Goal: Transaction & Acquisition: Purchase product/service

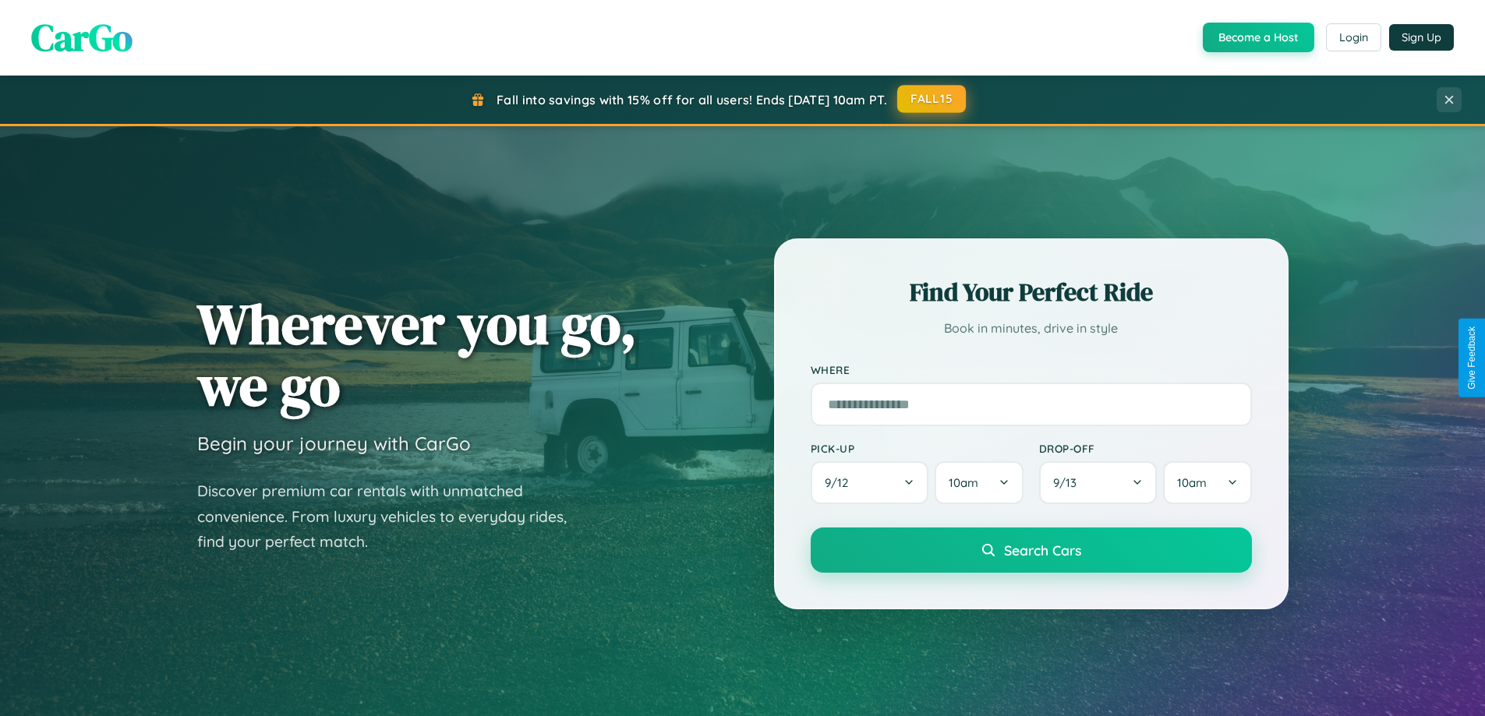
click at [932, 99] on button "FALL15" at bounding box center [931, 99] width 69 height 28
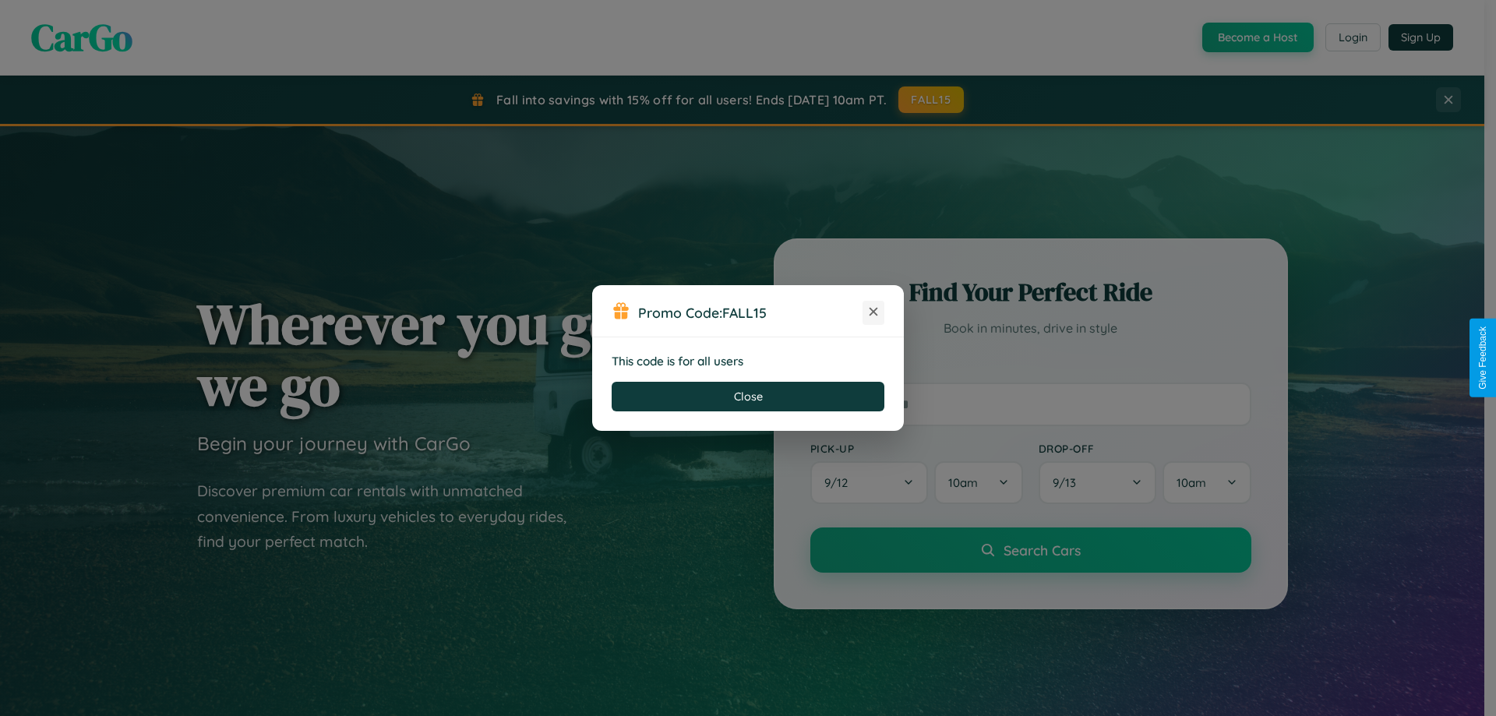
click at [874, 313] on icon at bounding box center [874, 312] width 16 height 16
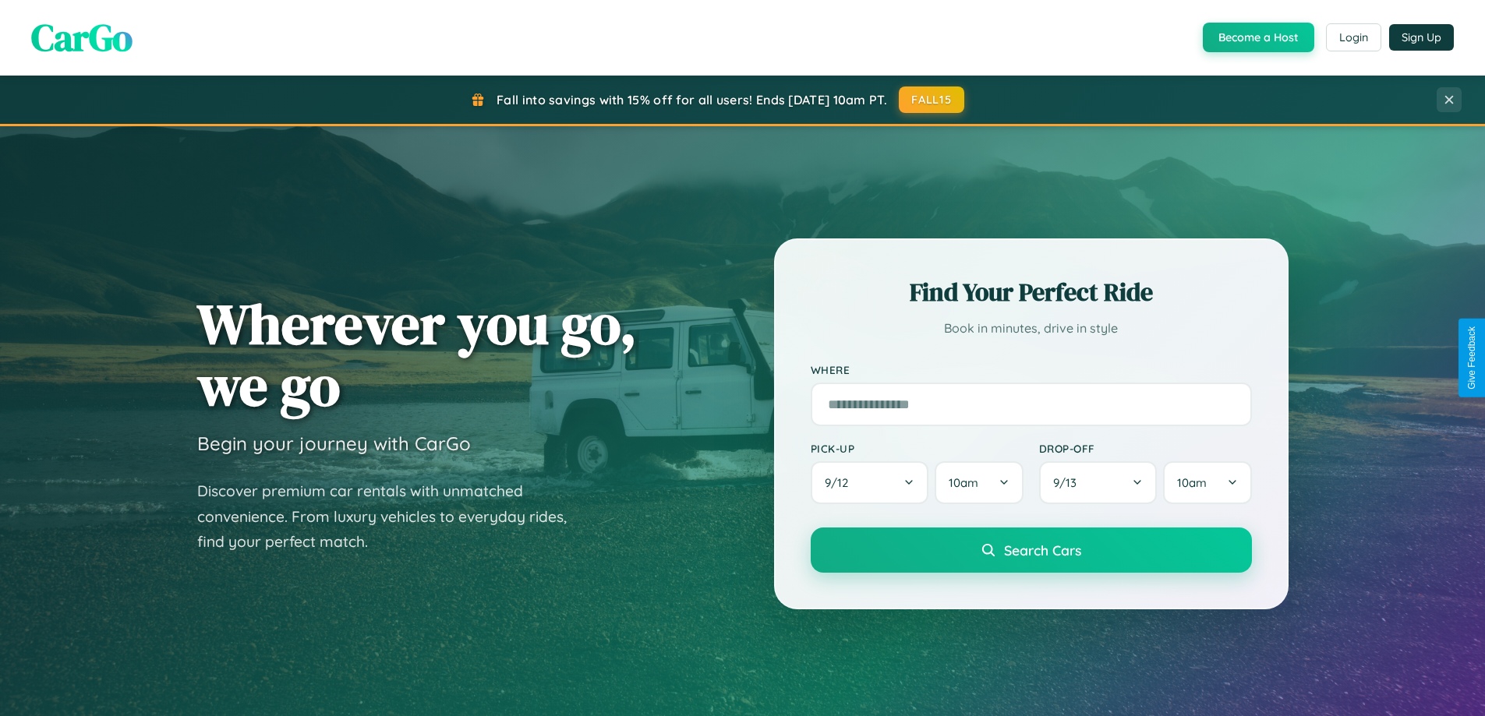
scroll to position [46, 0]
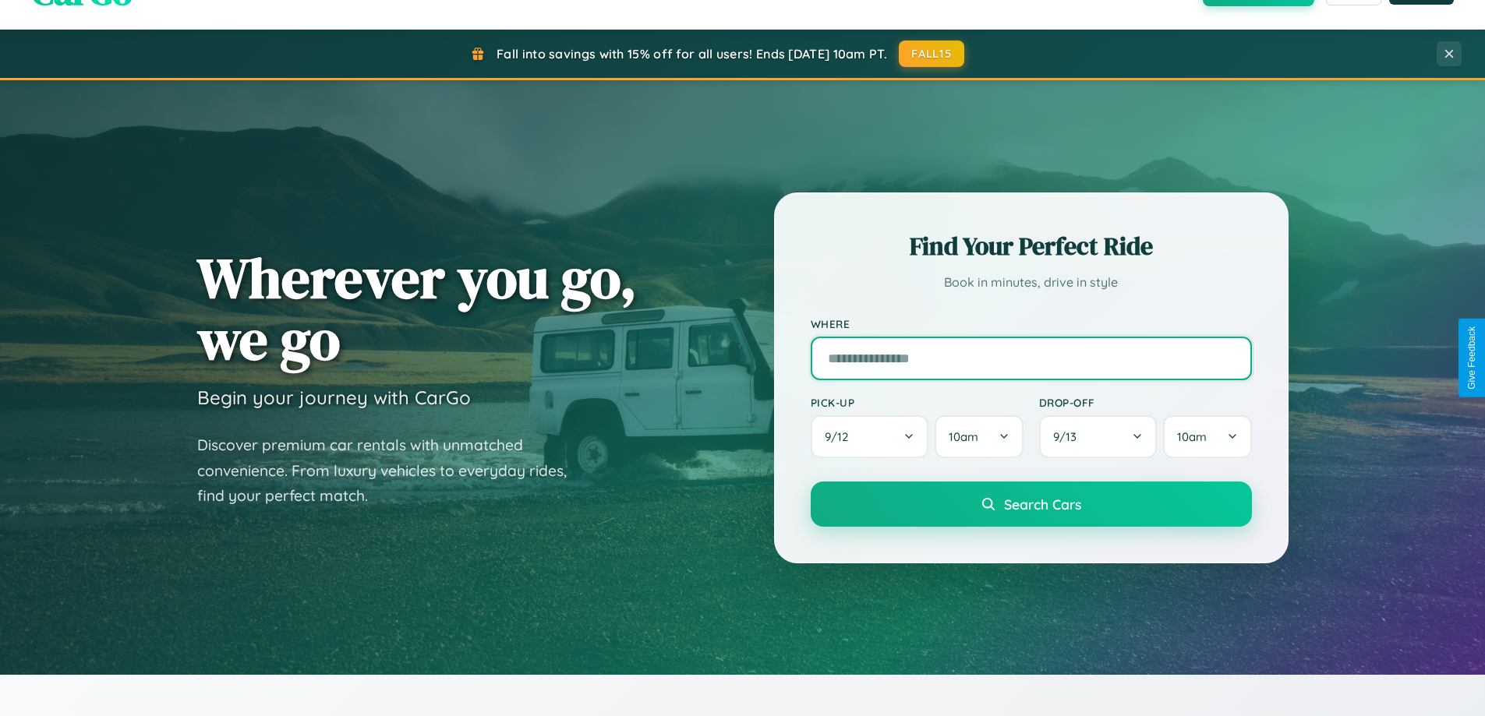
click at [1030, 358] on input "text" at bounding box center [1030, 359] width 441 height 44
type input "**********"
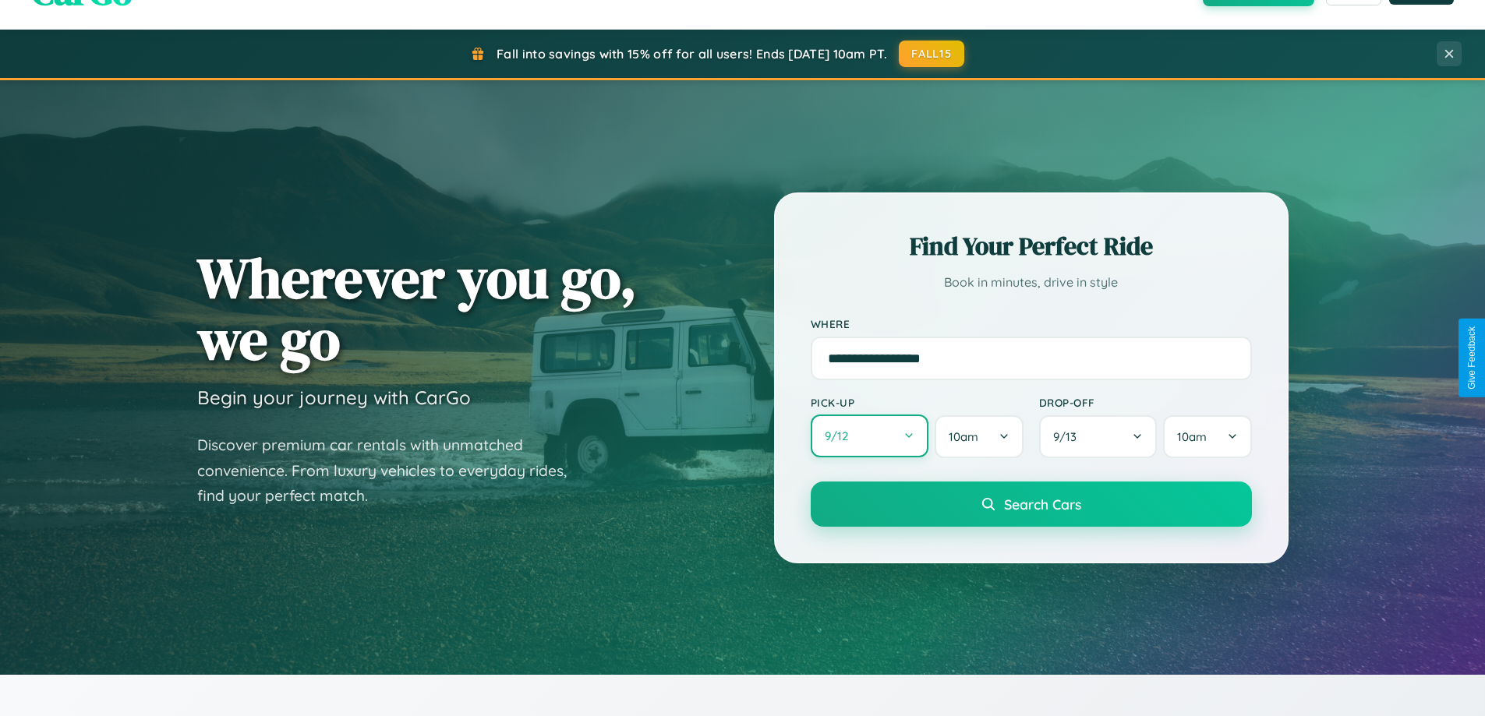
click at [869, 436] on button "9 / 12" at bounding box center [869, 436] width 118 height 43
select select "*"
select select "****"
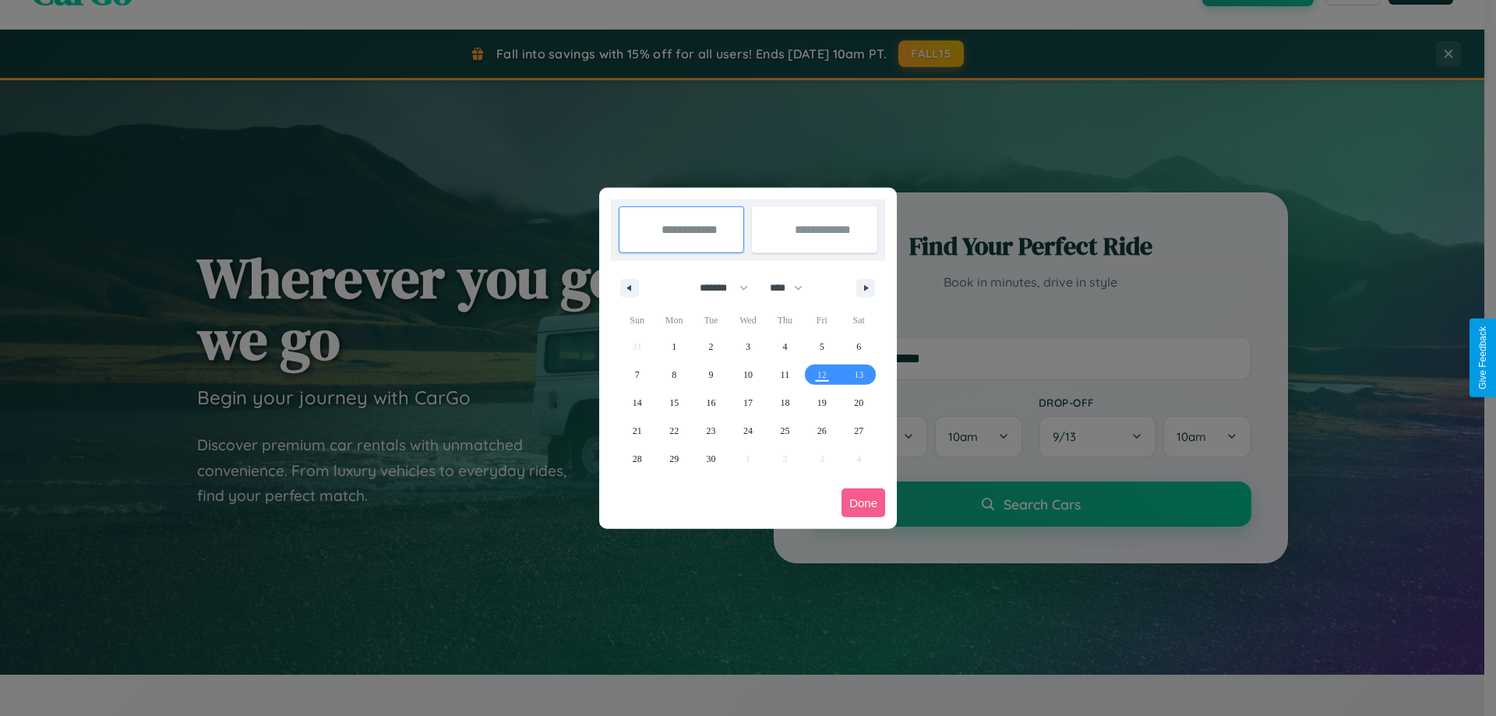
drag, startPoint x: 717, startPoint y: 288, endPoint x: 748, endPoint y: 313, distance: 39.9
click at [717, 288] on select "******* ******** ***** ***** *** **** **** ****** ********* ******* ******** **…" at bounding box center [721, 288] width 66 height 26
select select "*"
click at [785, 458] on span "30" at bounding box center [784, 459] width 9 height 28
type input "**********"
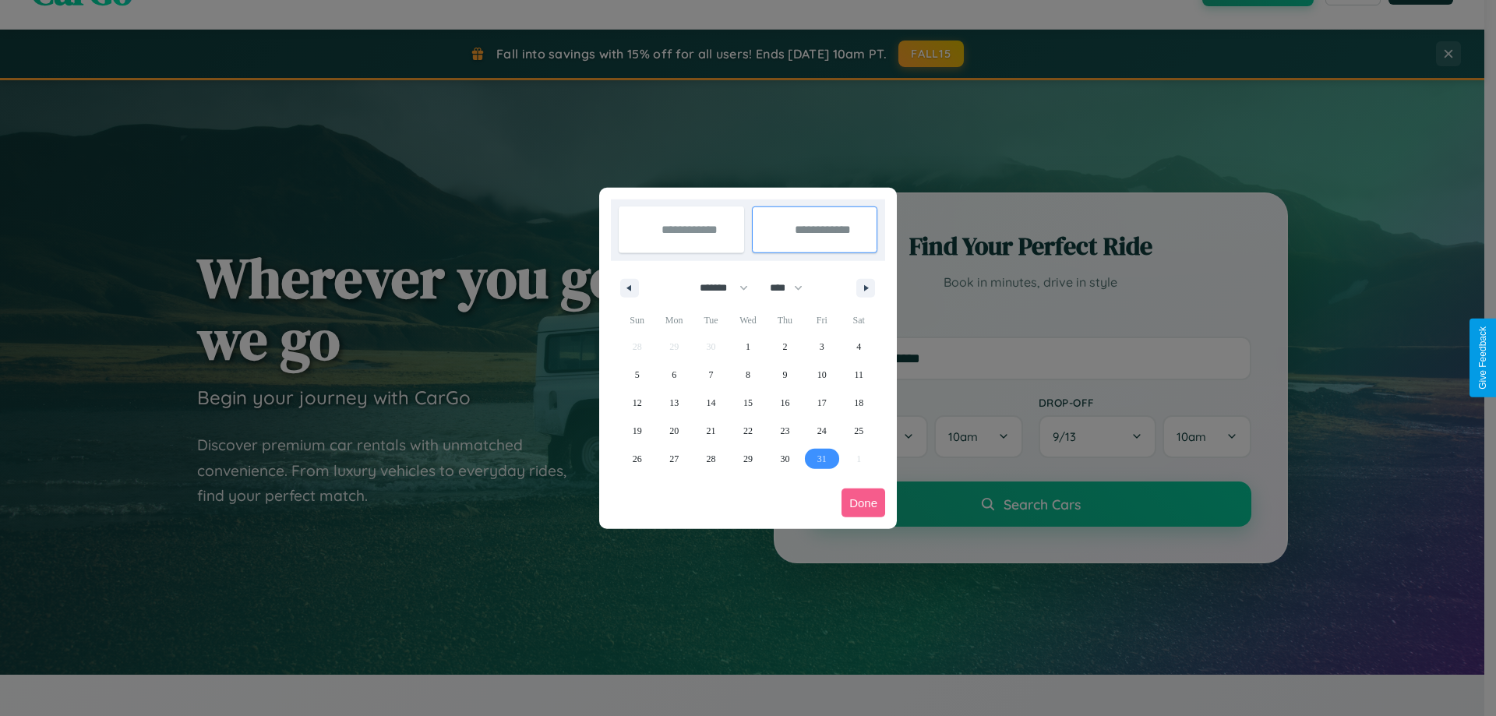
click at [821, 458] on span "31" at bounding box center [821, 459] width 9 height 28
type input "**********"
click at [863, 503] on button "Done" at bounding box center [864, 503] width 44 height 29
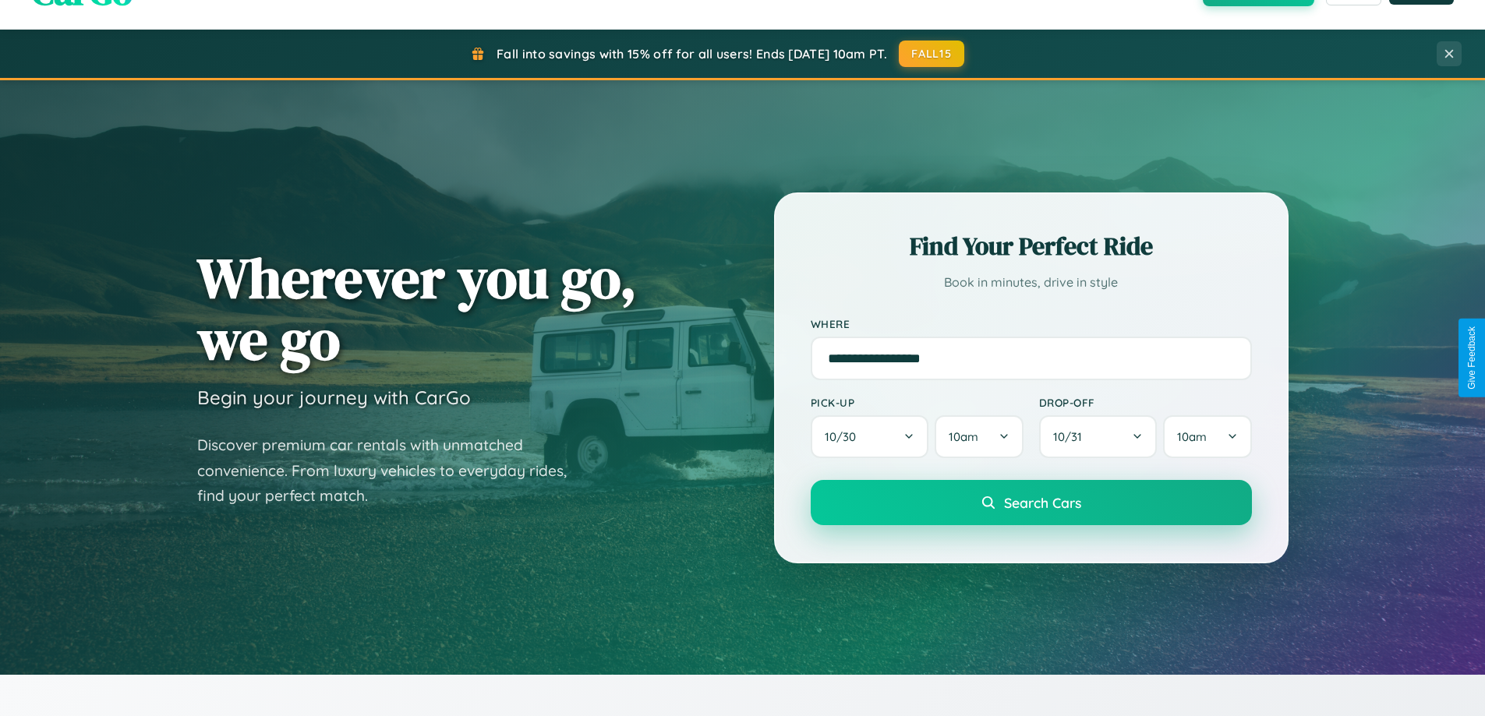
click at [1030, 503] on span "Search Cars" at bounding box center [1042, 502] width 77 height 17
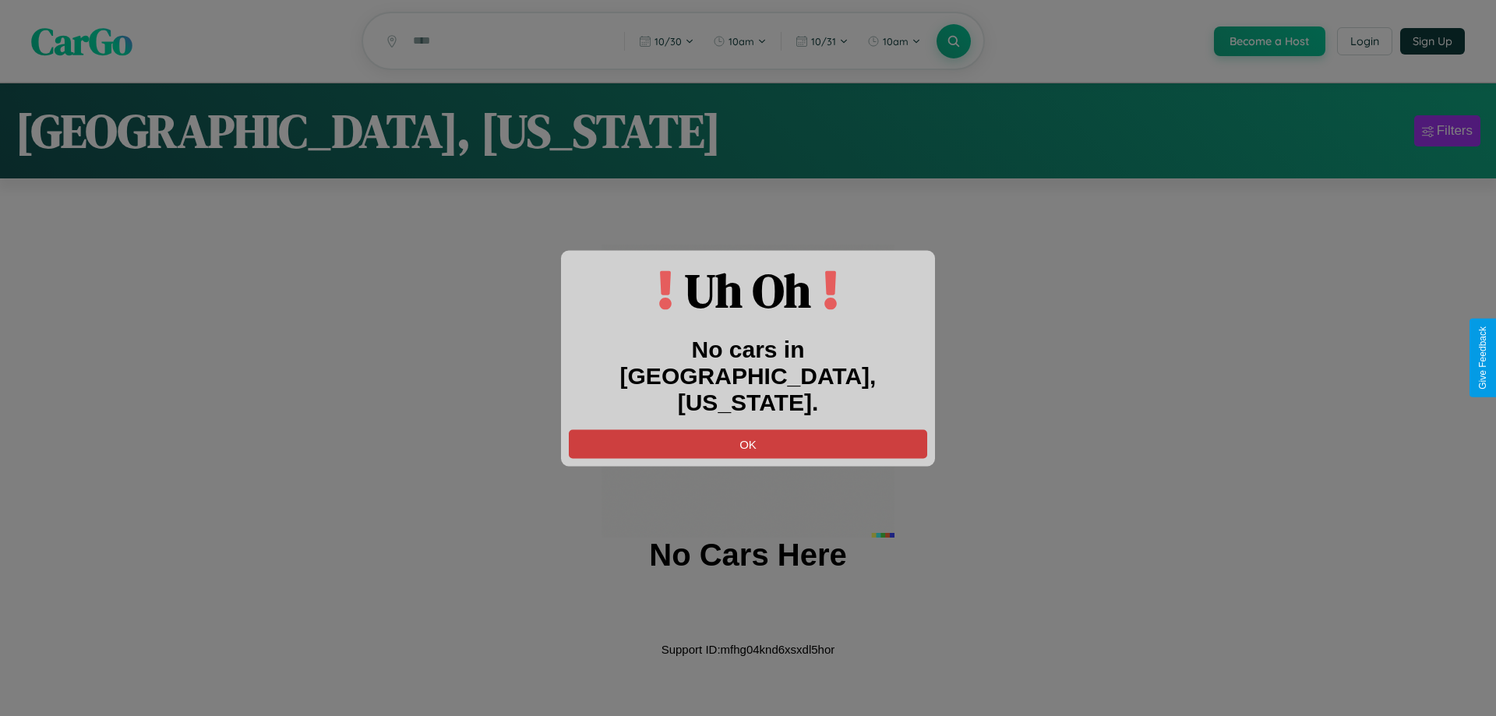
click at [748, 429] on button "OK" at bounding box center [748, 443] width 358 height 29
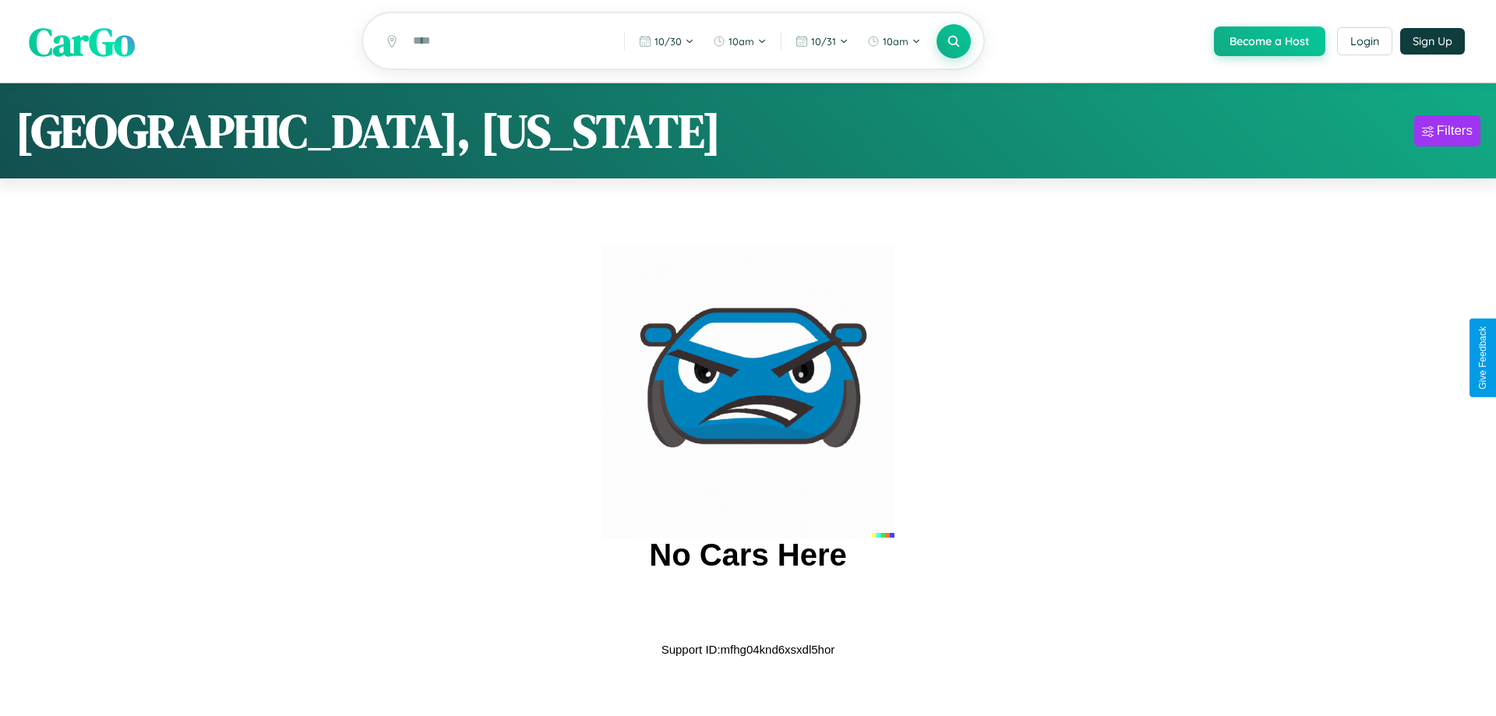
click at [82, 41] on span "CarGo" at bounding box center [82, 41] width 106 height 54
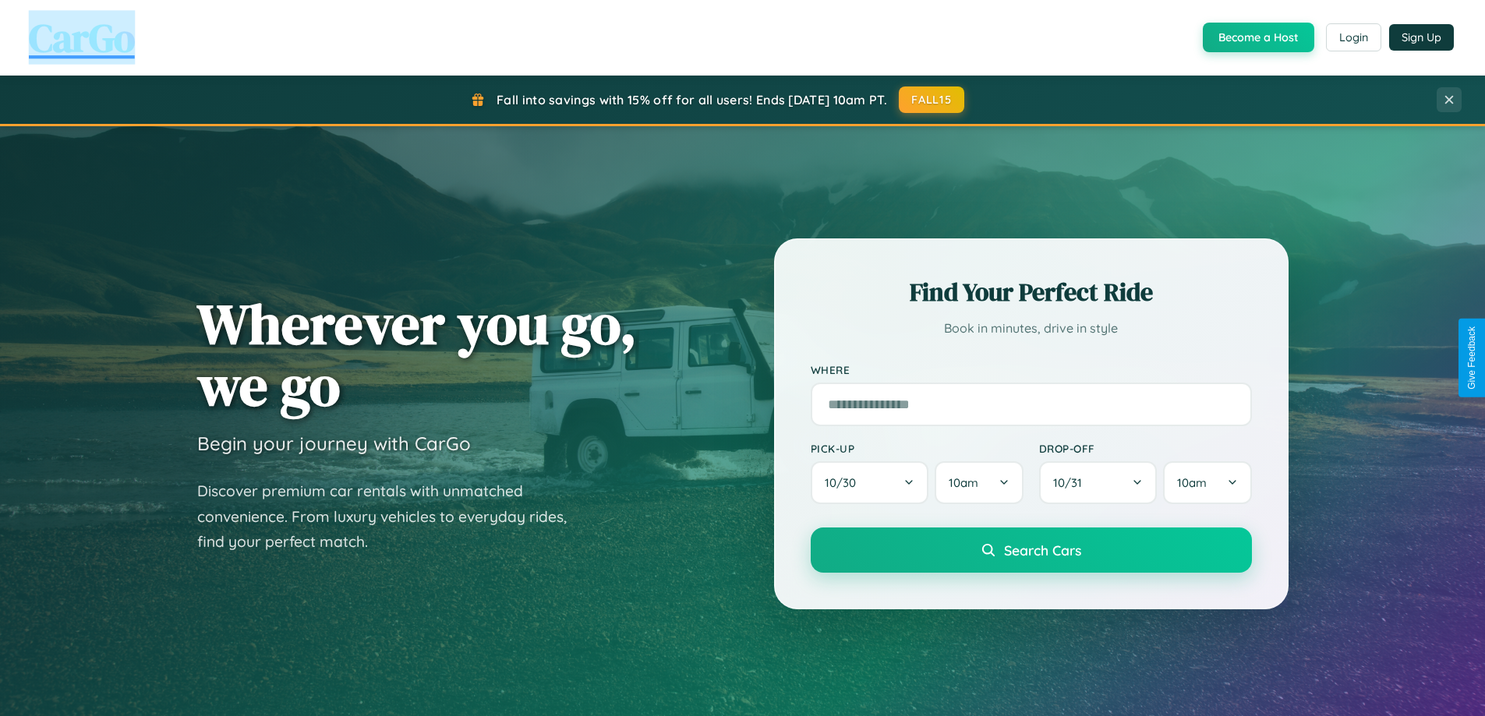
scroll to position [2504, 0]
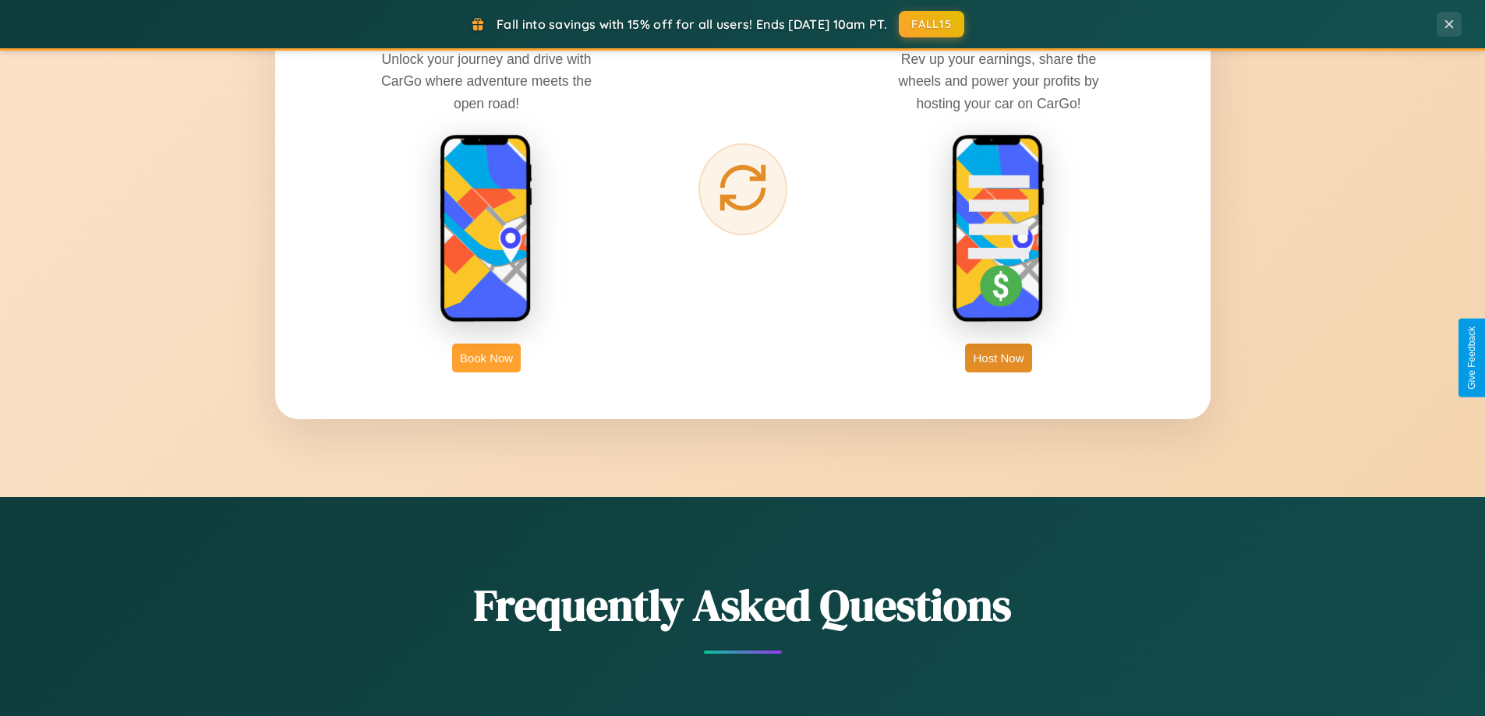
click at [486, 358] on button "Book Now" at bounding box center [486, 358] width 69 height 29
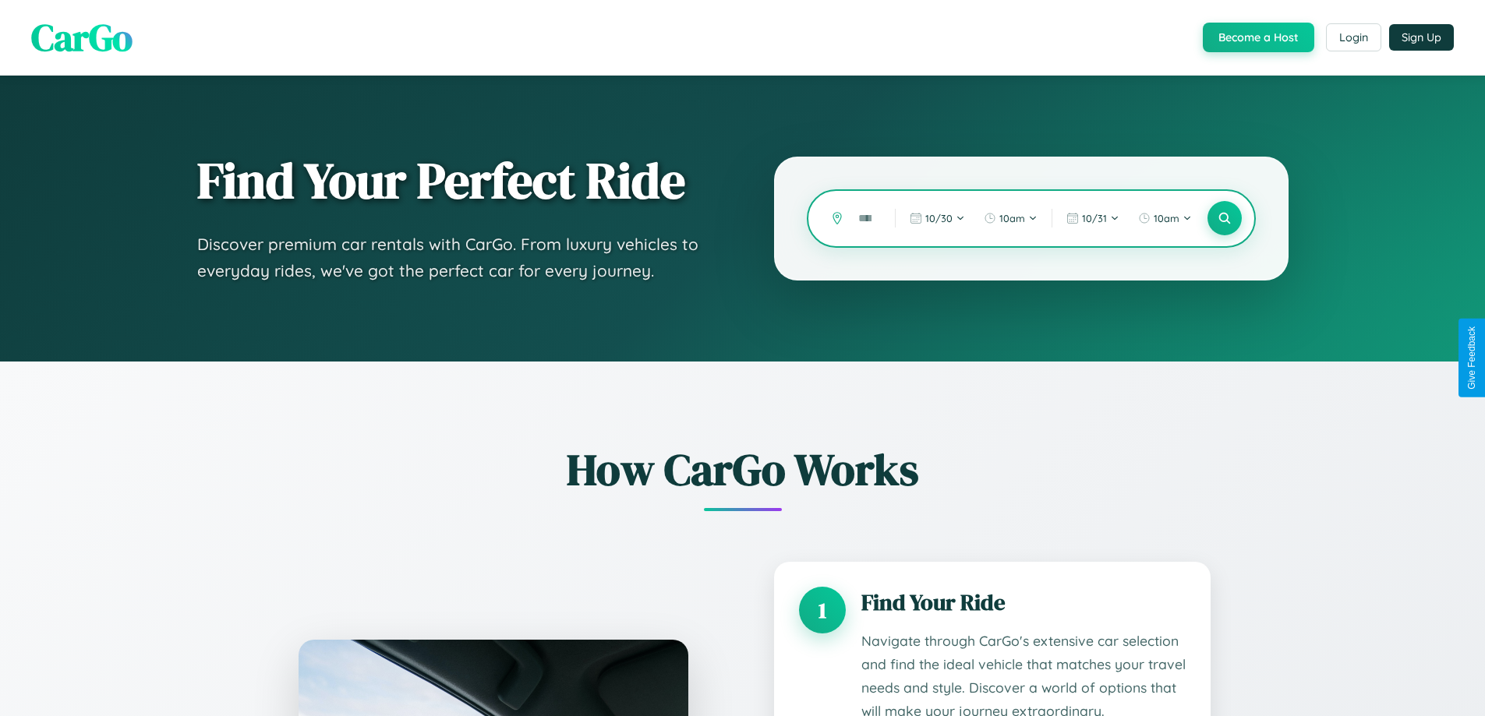
click at [865, 218] on input "text" at bounding box center [864, 218] width 29 height 27
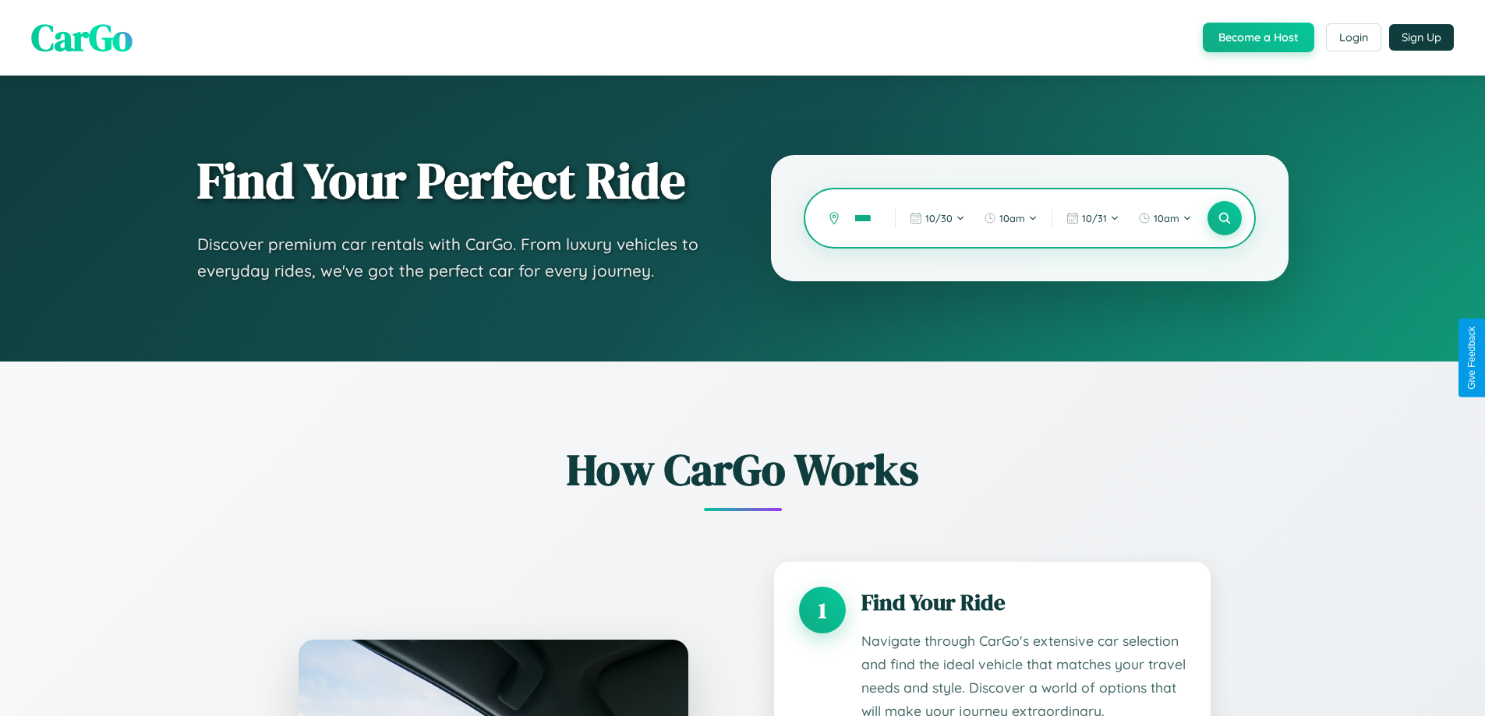
scroll to position [0, 20]
type input "******"
click at [1224, 218] on icon at bounding box center [1223, 218] width 15 height 15
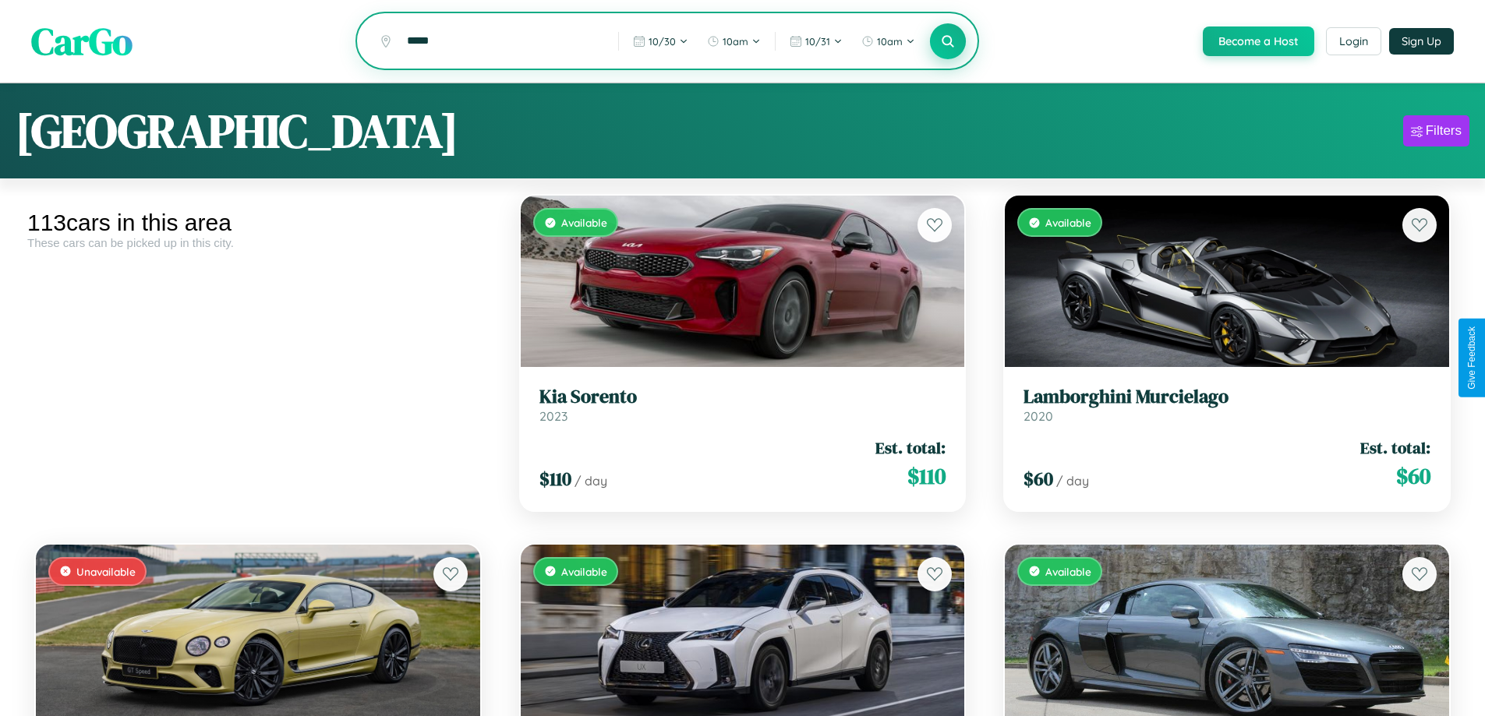
click at [947, 42] on icon at bounding box center [948, 41] width 15 height 15
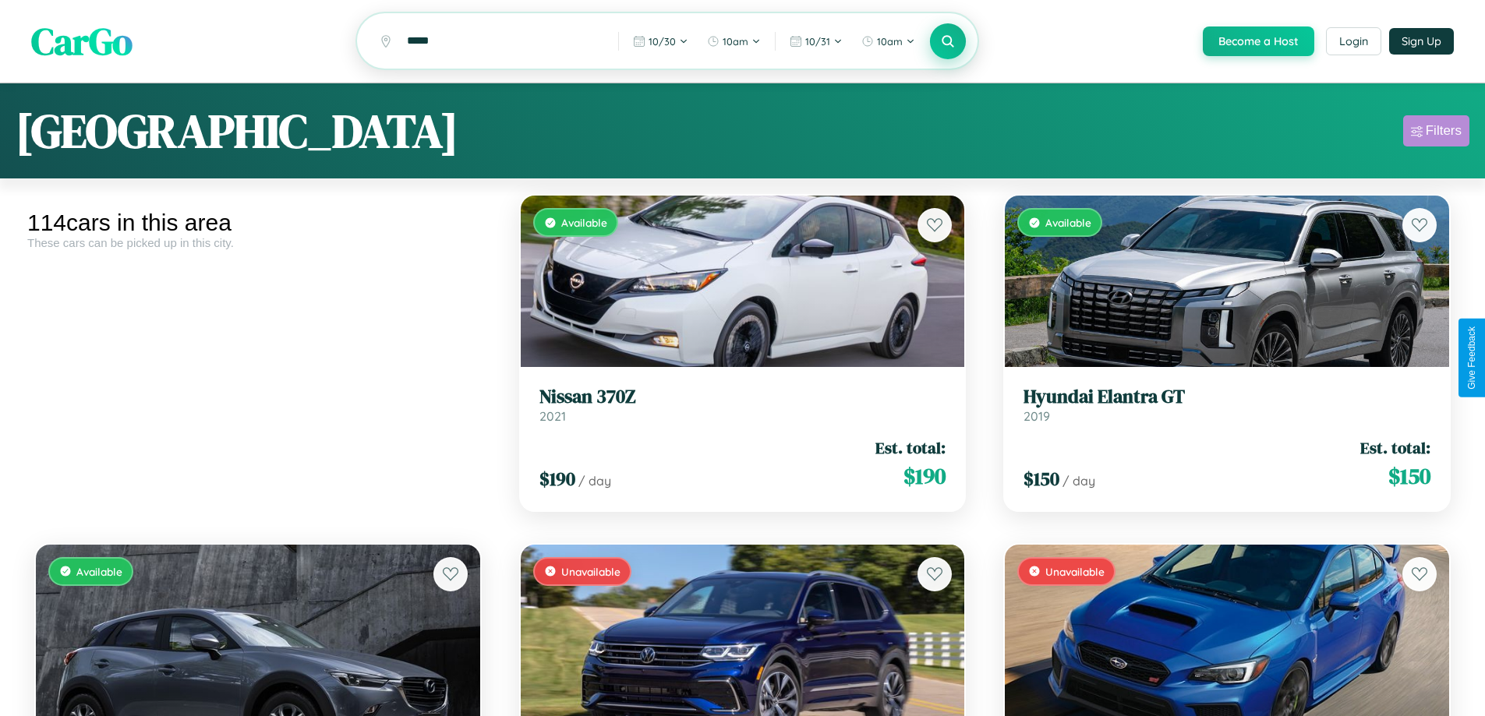
click at [1435, 133] on div "Filters" at bounding box center [1443, 131] width 36 height 16
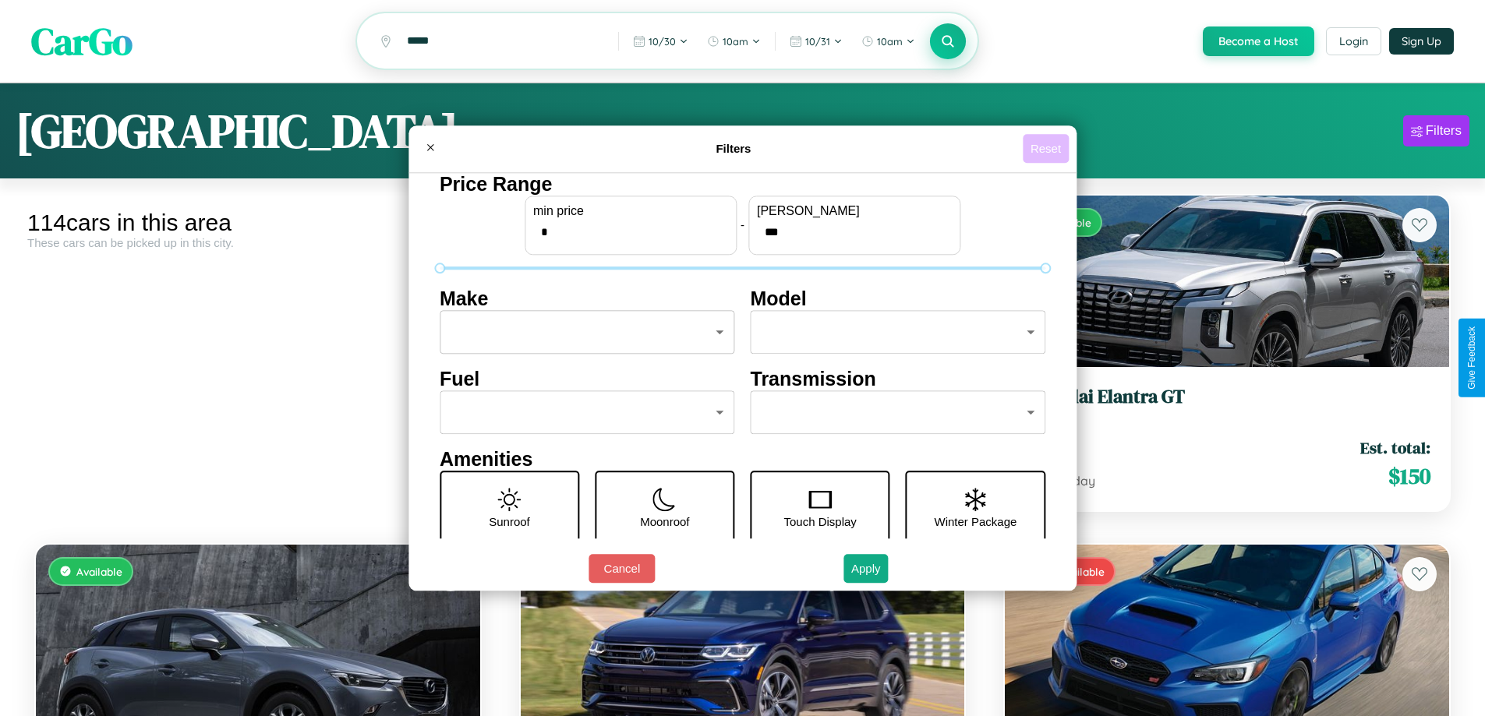
click at [1047, 148] on button "Reset" at bounding box center [1045, 148] width 46 height 29
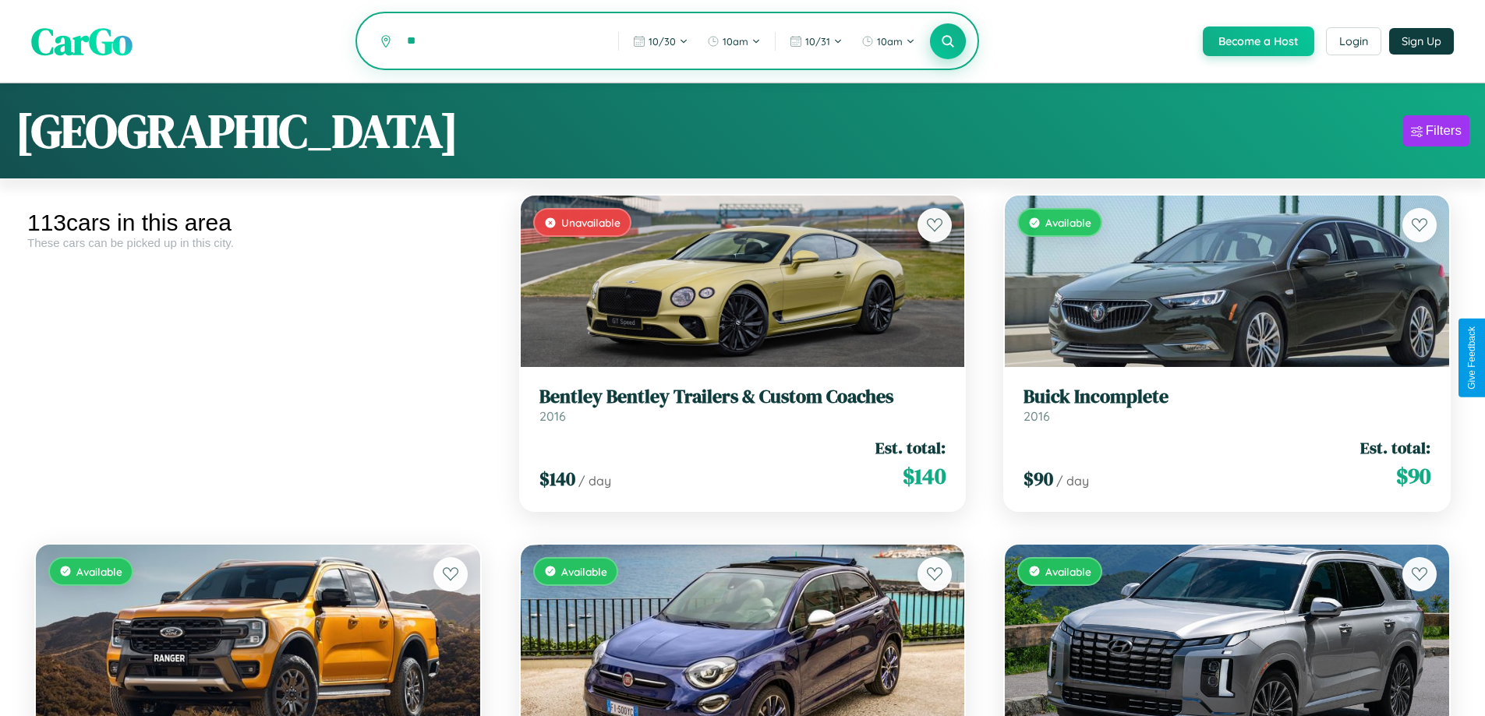
type input "*"
type input "******"
click at [947, 42] on icon at bounding box center [948, 41] width 15 height 15
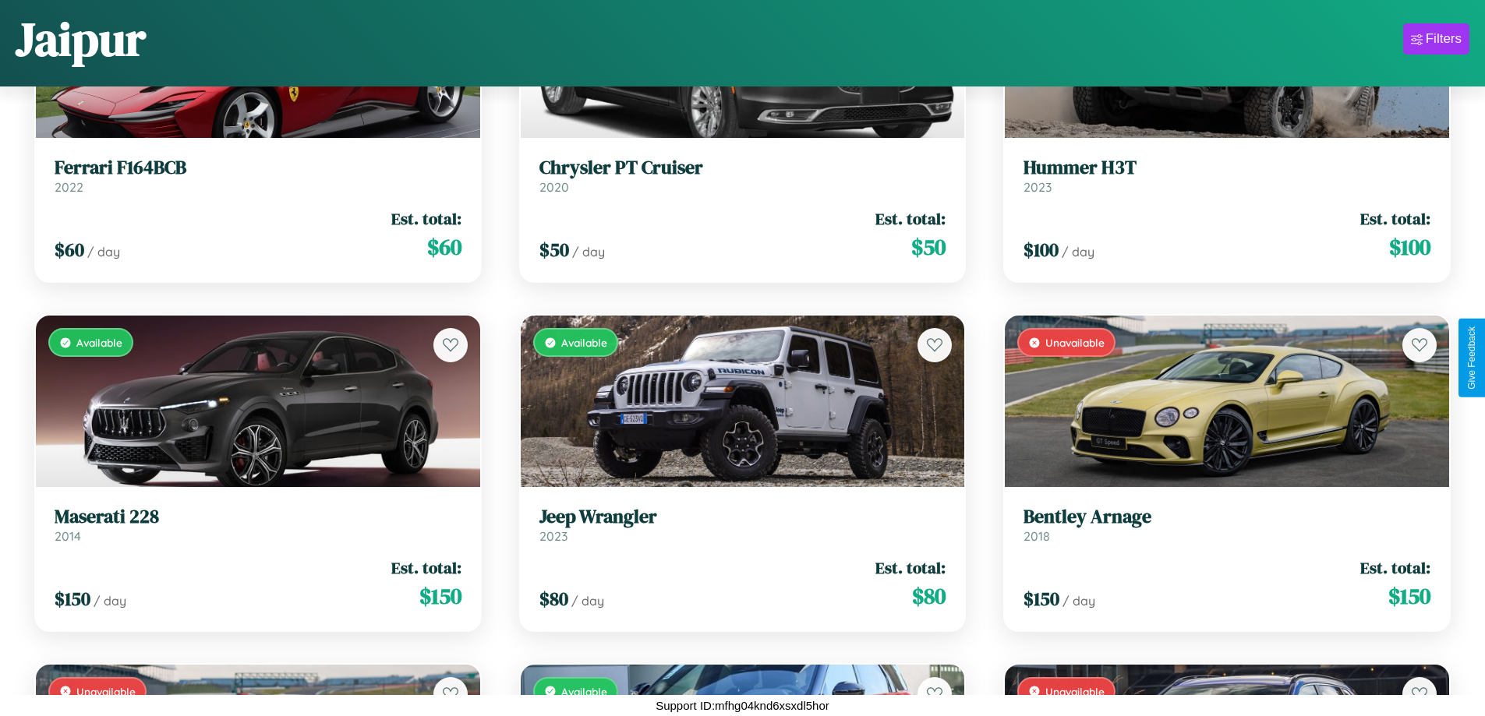
scroll to position [8245, 0]
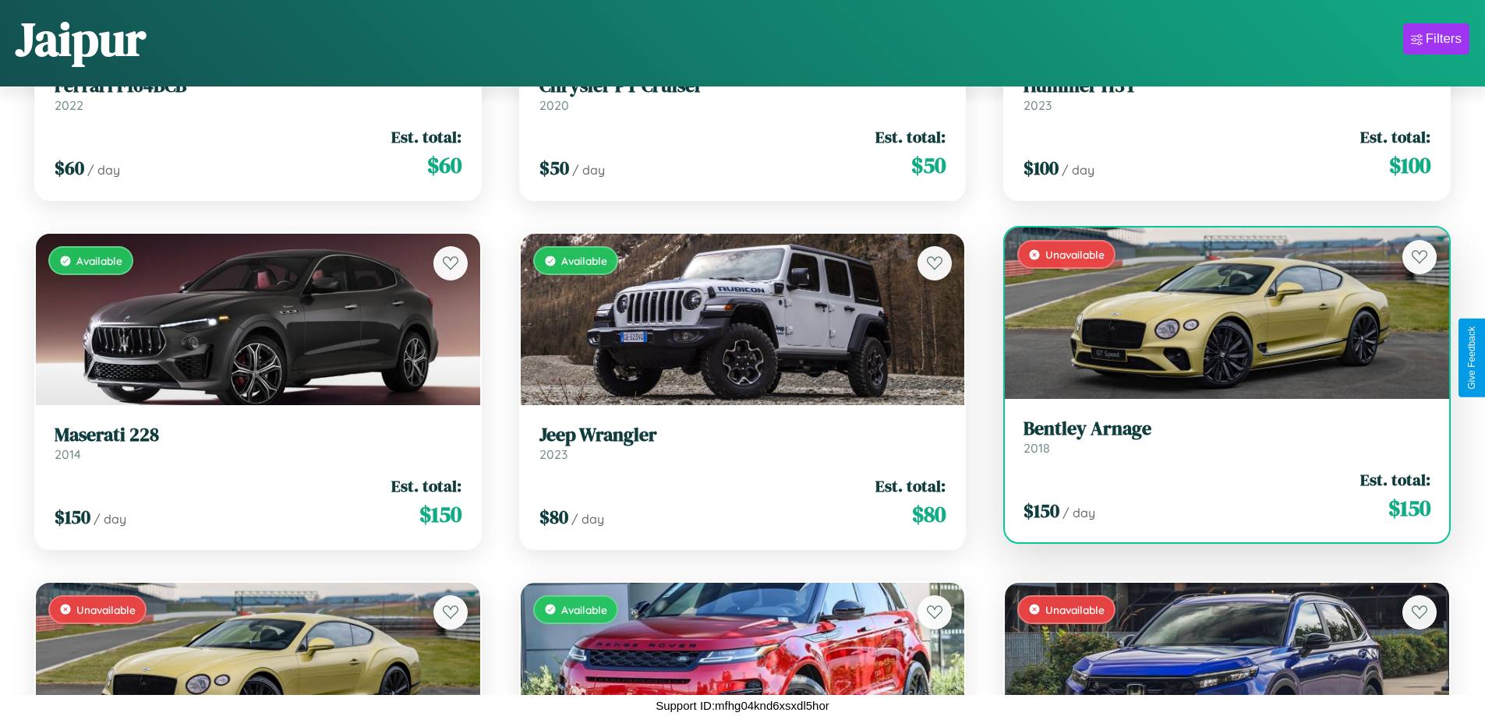
click at [1216, 496] on div "$ 150 / day Est. total: $ 150" at bounding box center [1226, 495] width 407 height 55
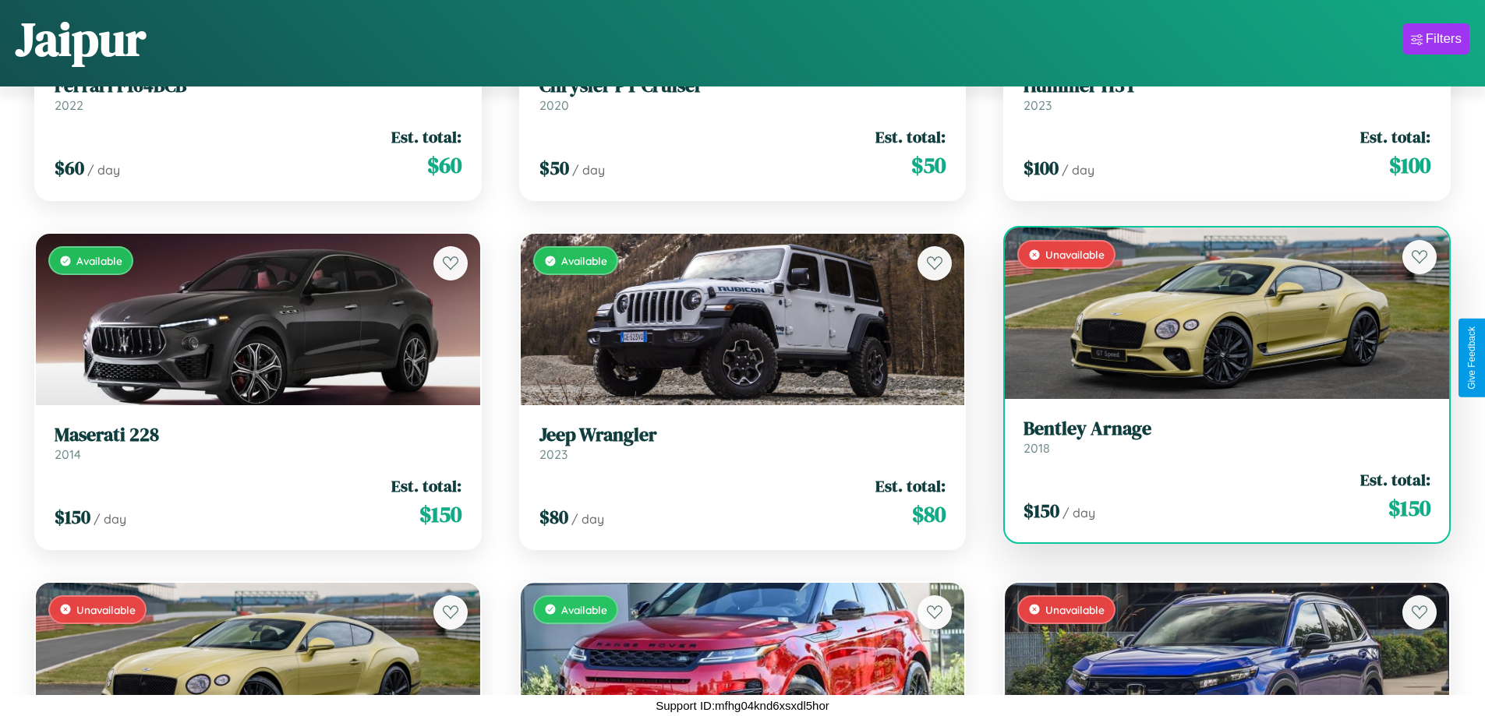
click at [1216, 496] on div "$ 150 / day Est. total: $ 150" at bounding box center [1226, 495] width 407 height 55
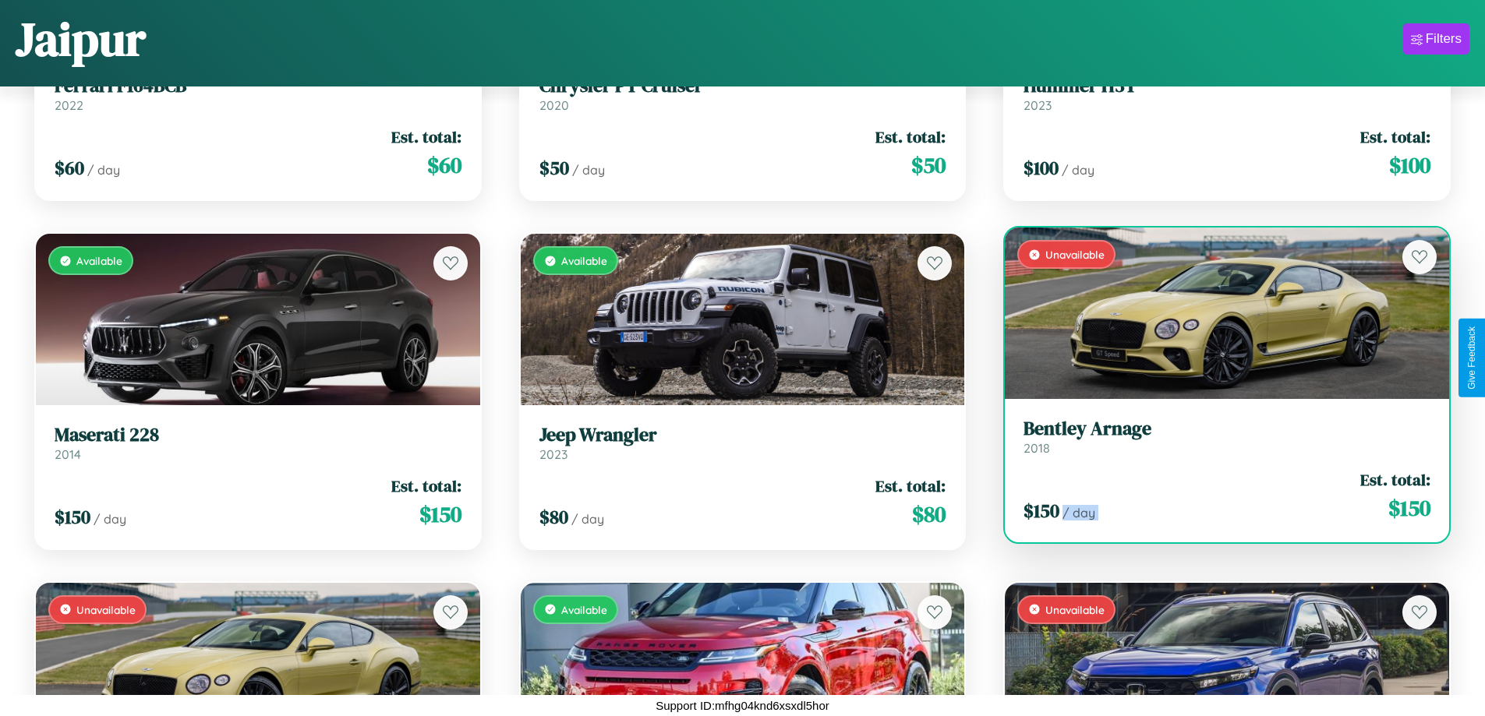
click at [1216, 496] on div "$ 150 / day Est. total: $ 150" at bounding box center [1226, 495] width 407 height 55
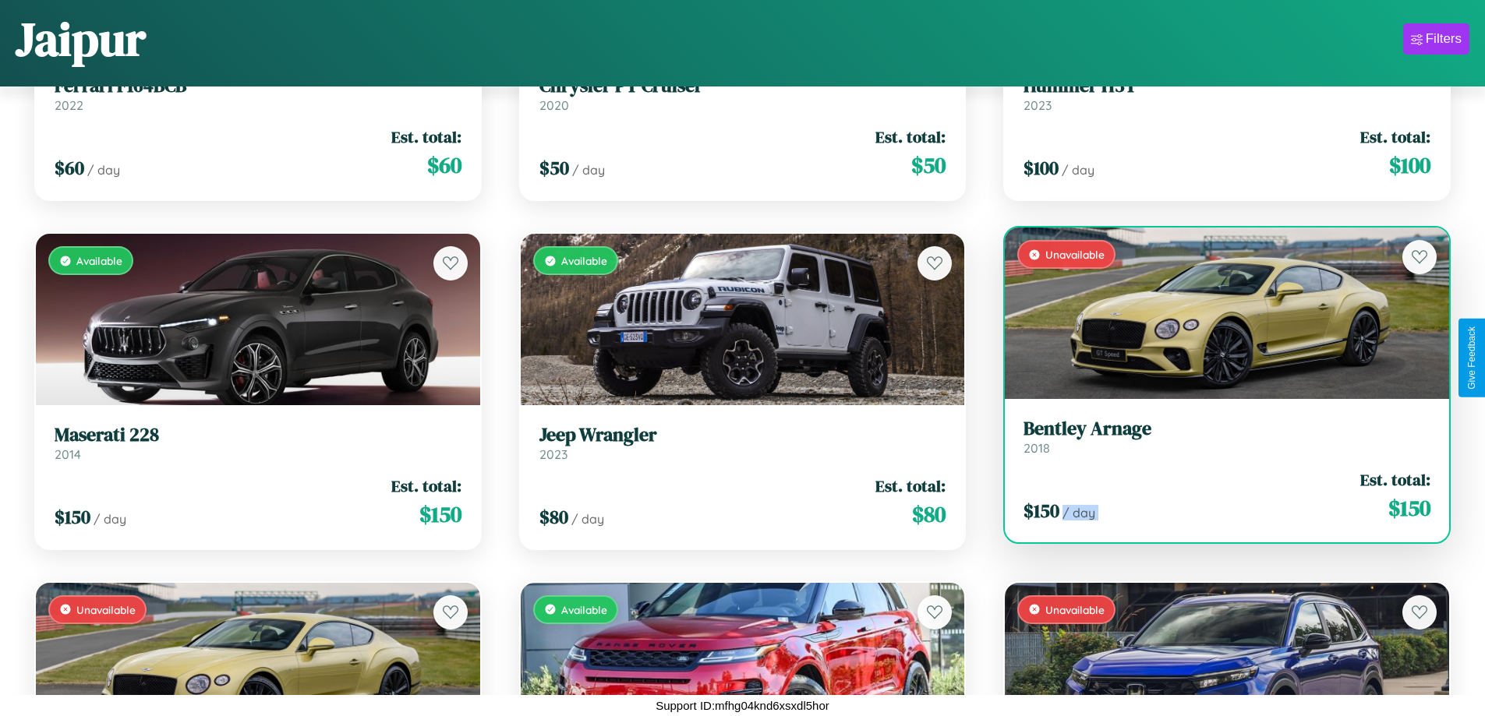
click at [1216, 496] on div "$ 150 / day Est. total: $ 150" at bounding box center [1226, 495] width 407 height 55
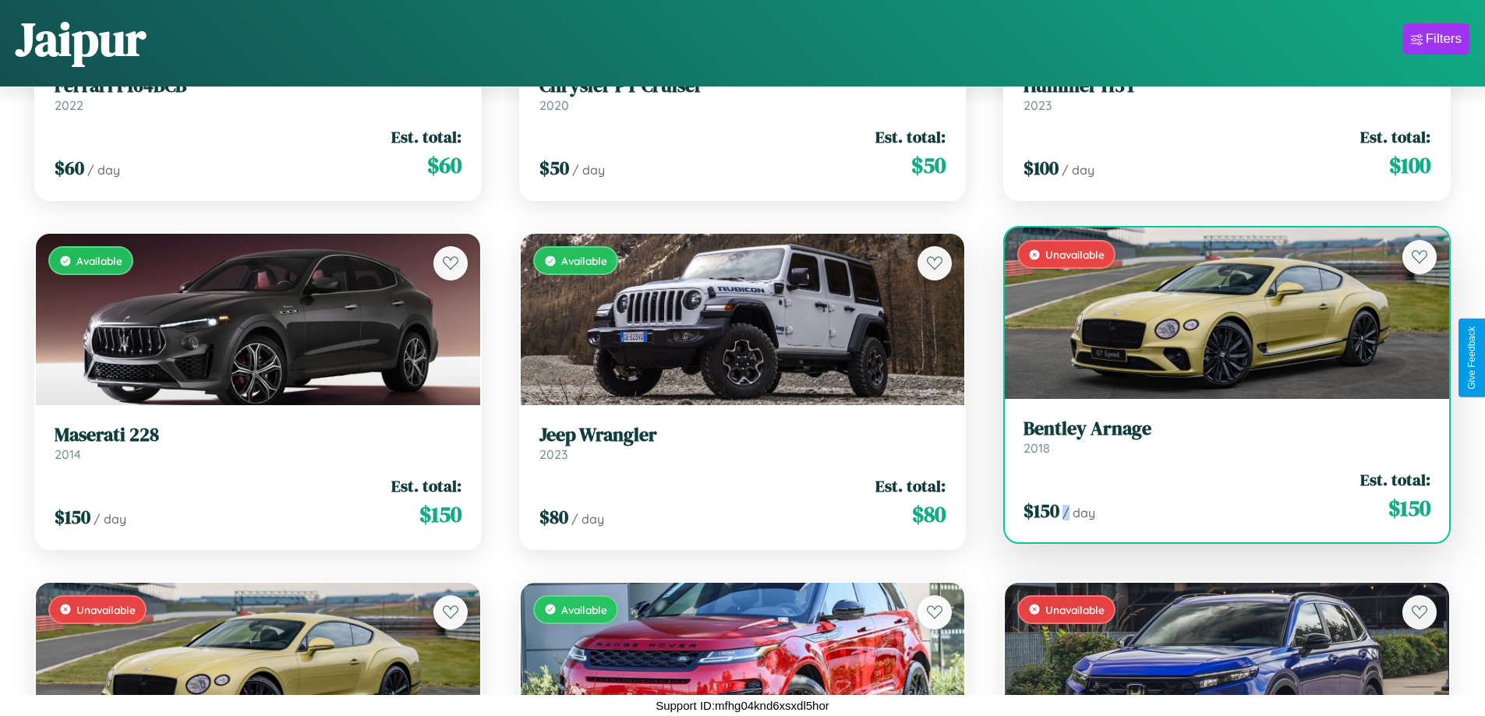
click at [1216, 496] on div "$ 150 / day Est. total: $ 150" at bounding box center [1226, 495] width 407 height 55
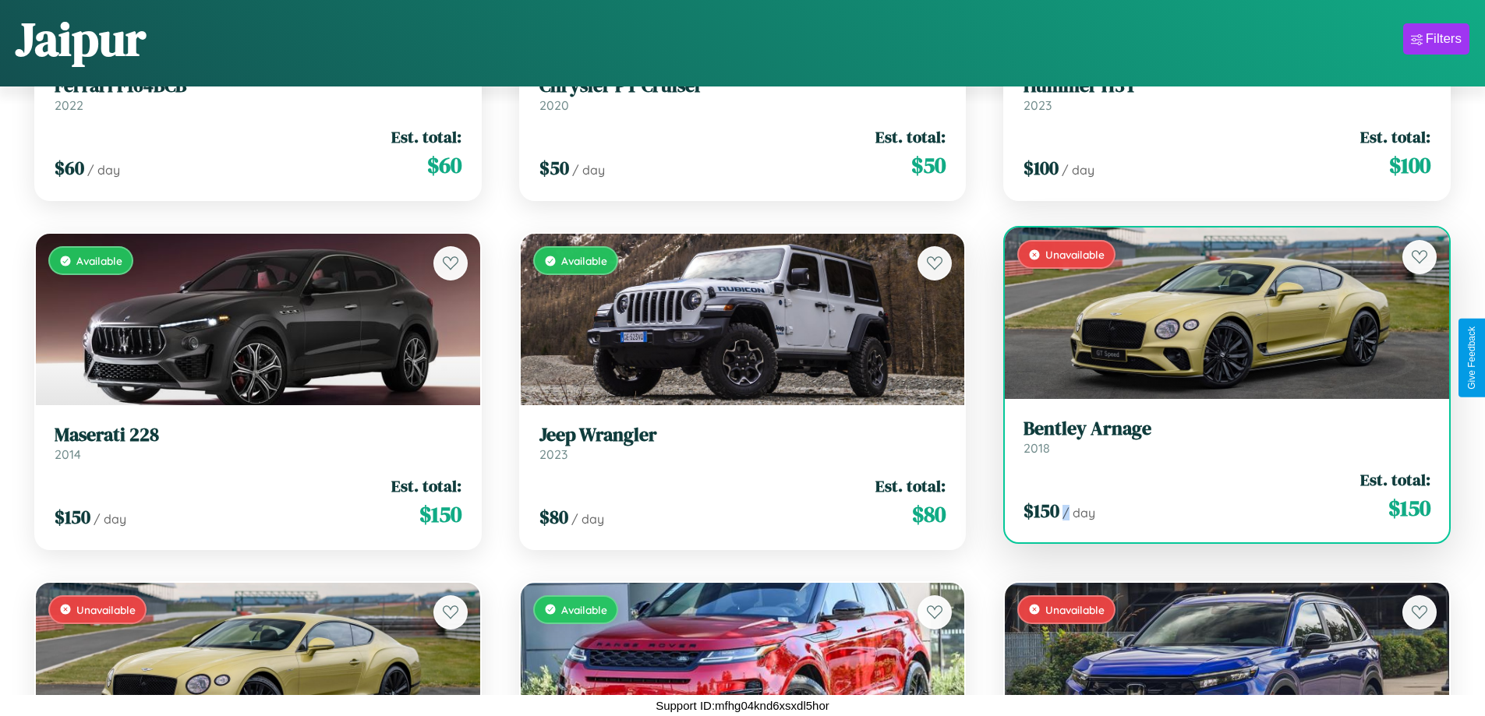
click at [1216, 436] on h3 "Bentley Arnage" at bounding box center [1226, 429] width 407 height 23
